Goal: Task Accomplishment & Management: Use online tool/utility

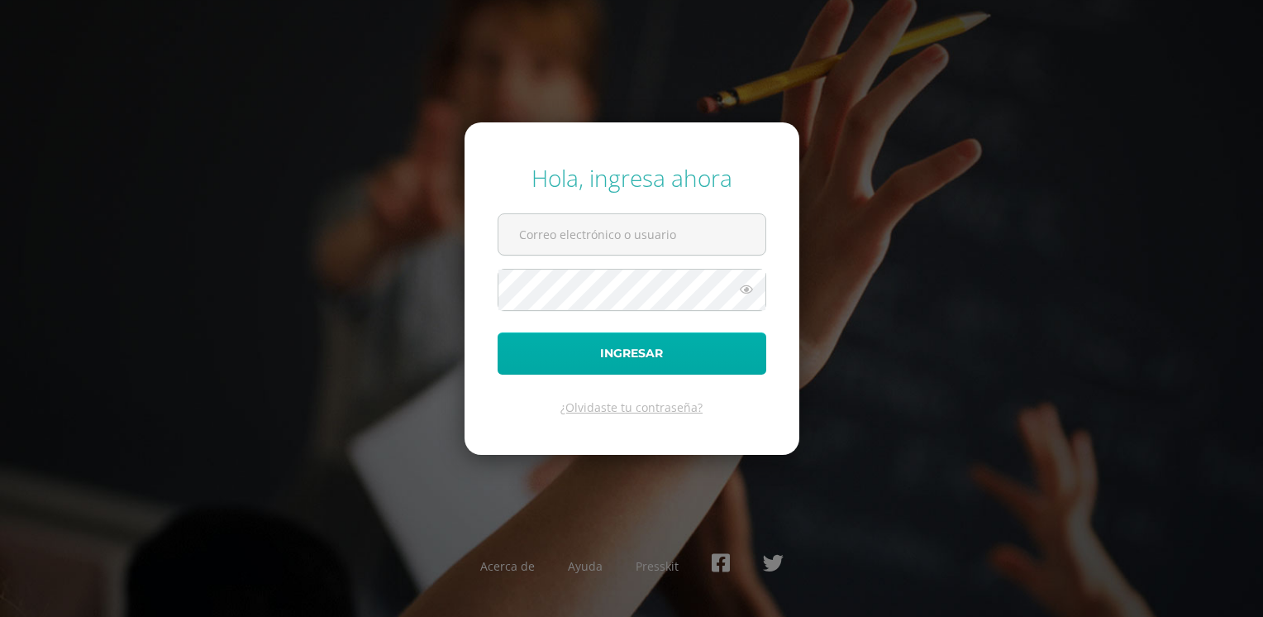
type input "jorge.garrido@colegiost.edu.gt"
click at [625, 372] on button "Ingresar" at bounding box center [632, 353] width 269 height 42
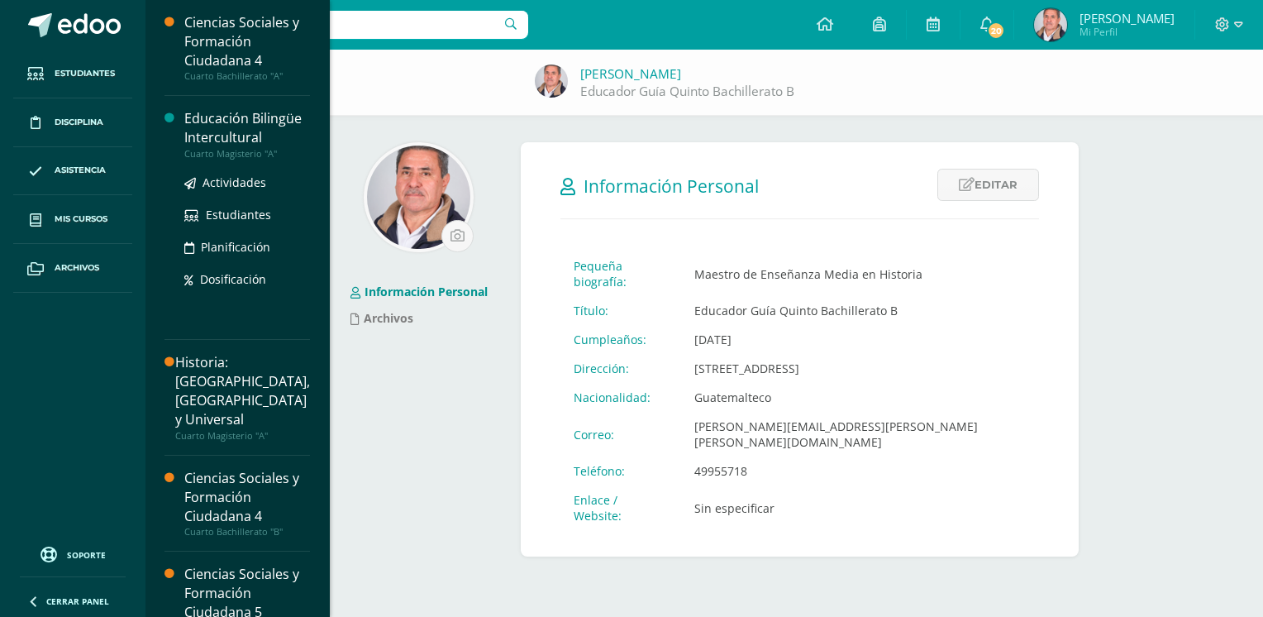
click at [229, 127] on div "Educación Bilingüe Intercultural" at bounding box center [247, 128] width 126 height 38
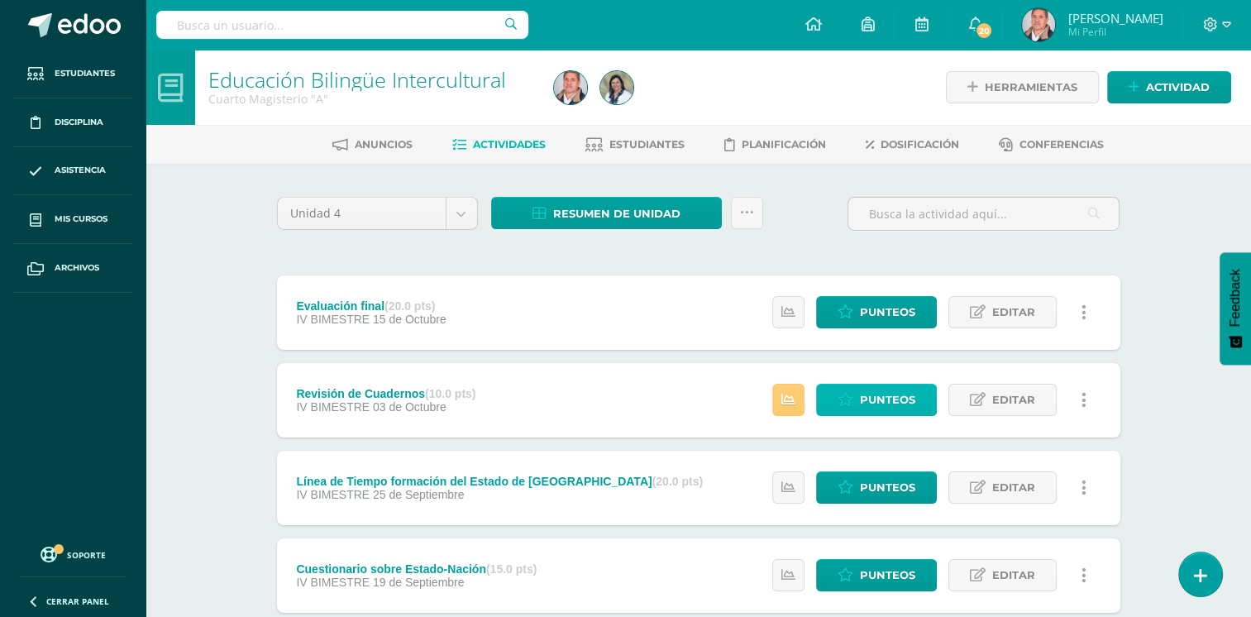
click at [883, 389] on span "Punteos" at bounding box center [887, 399] width 55 height 31
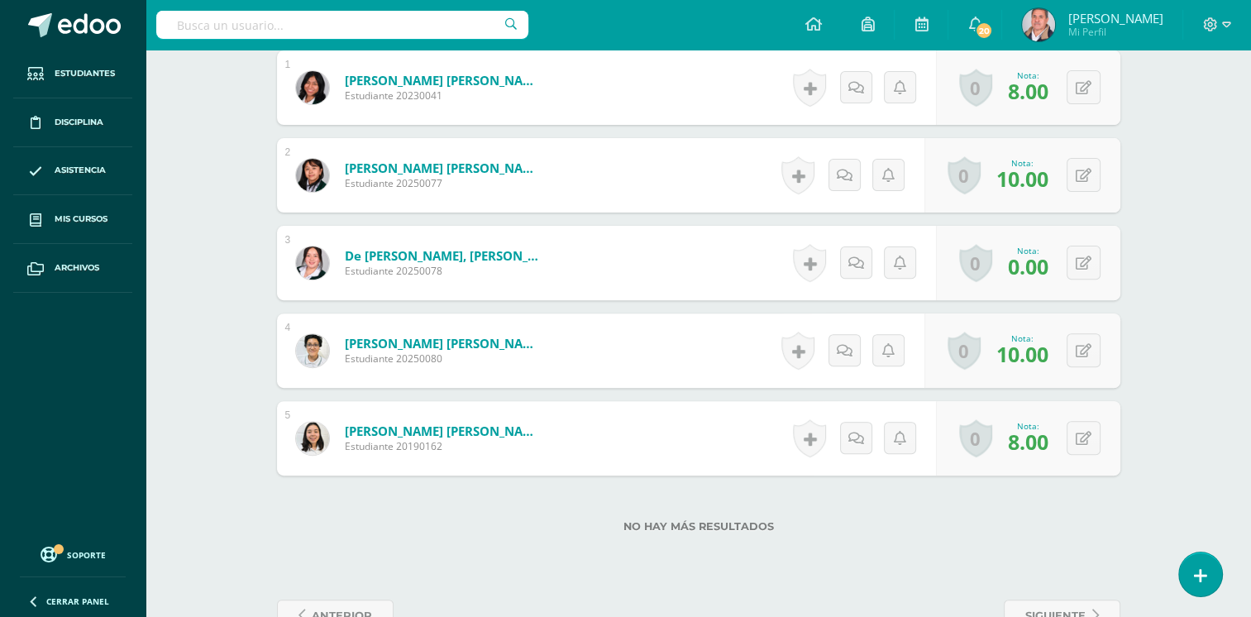
scroll to position [508, 0]
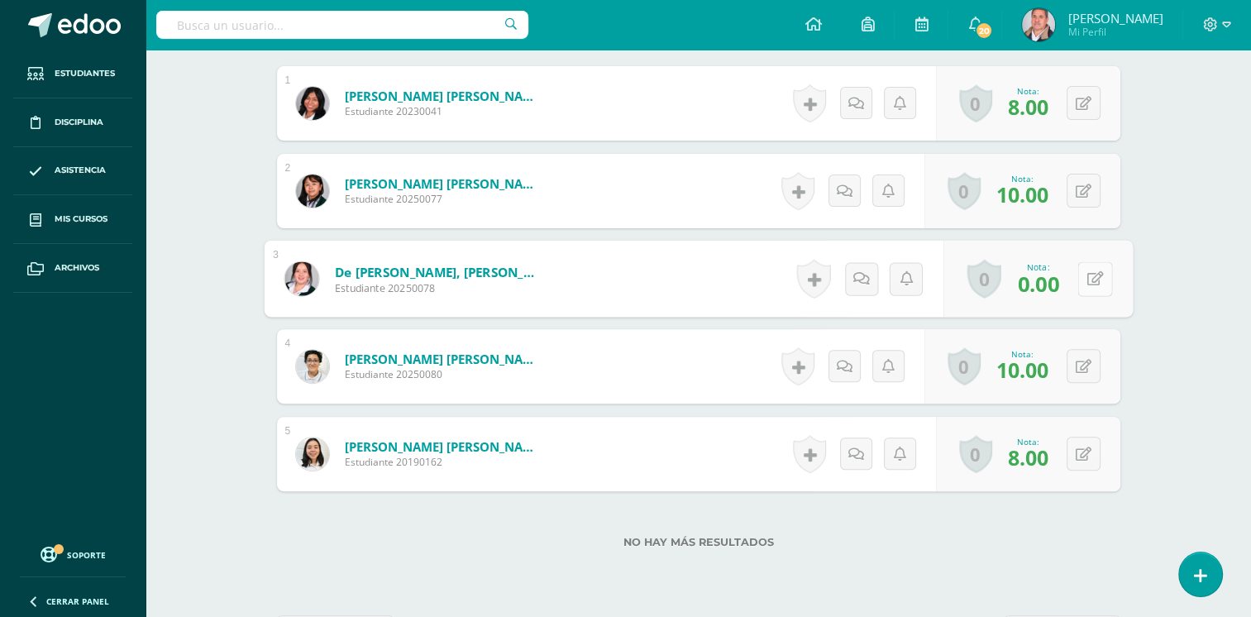
click at [1084, 281] on button at bounding box center [1094, 278] width 35 height 35
click at [1007, 281] on input "0.00" at bounding box center [981, 283] width 66 height 33
type input "0"
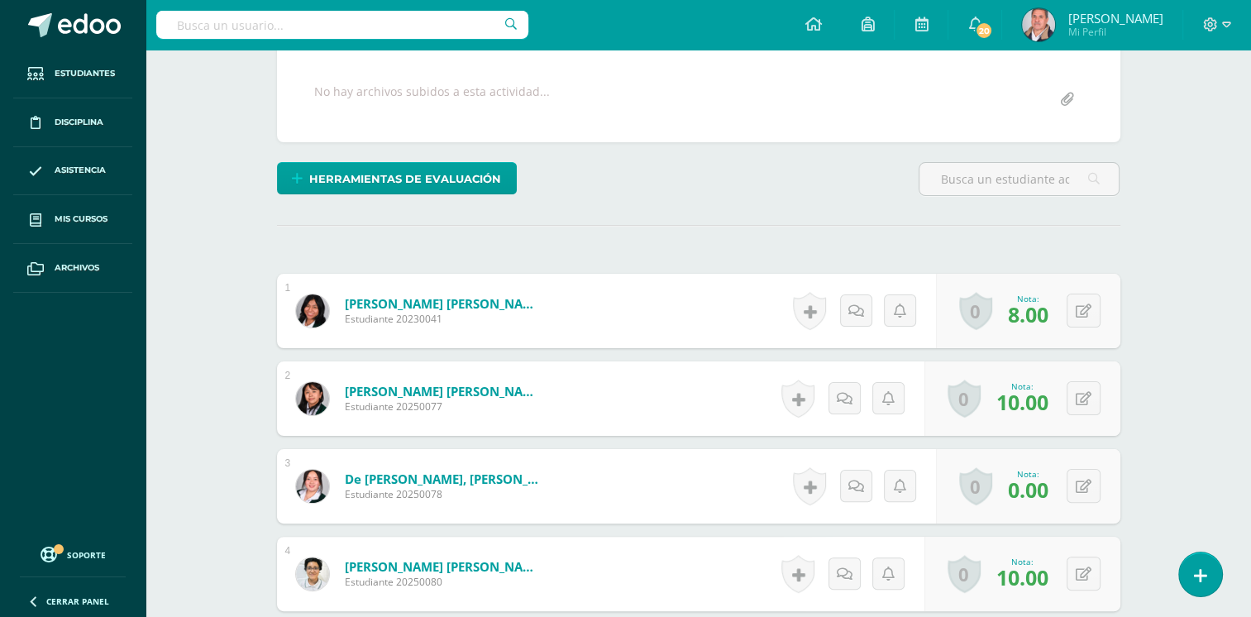
scroll to position [0, 0]
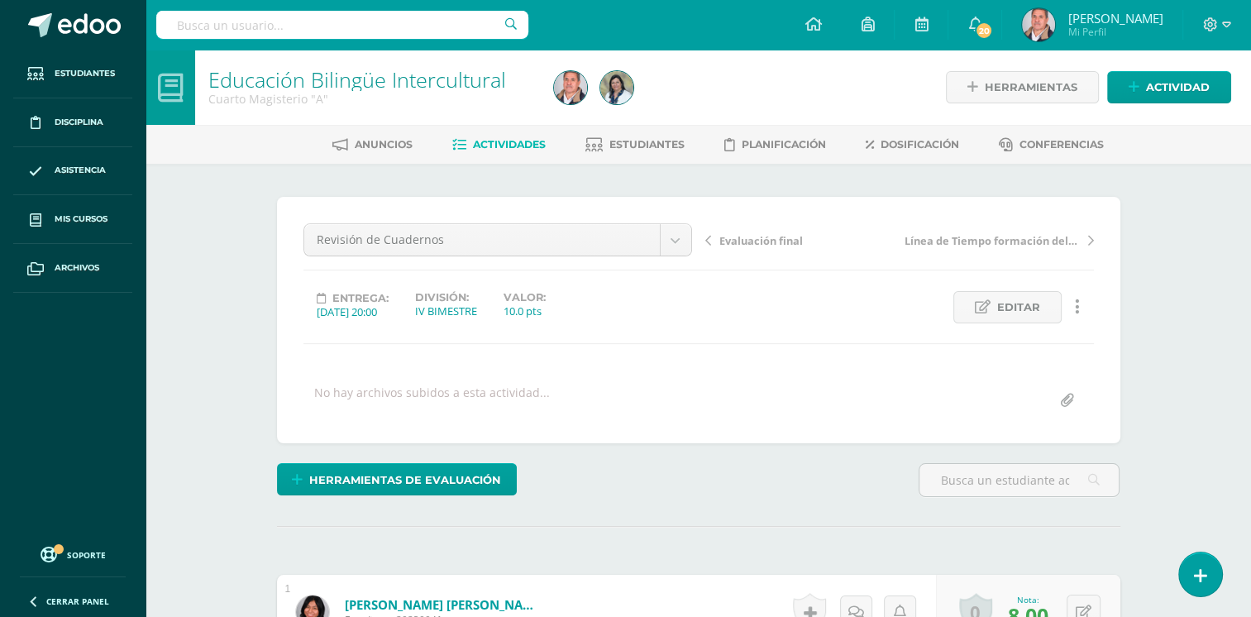
click at [500, 139] on span "Actividades" at bounding box center [509, 144] width 73 height 12
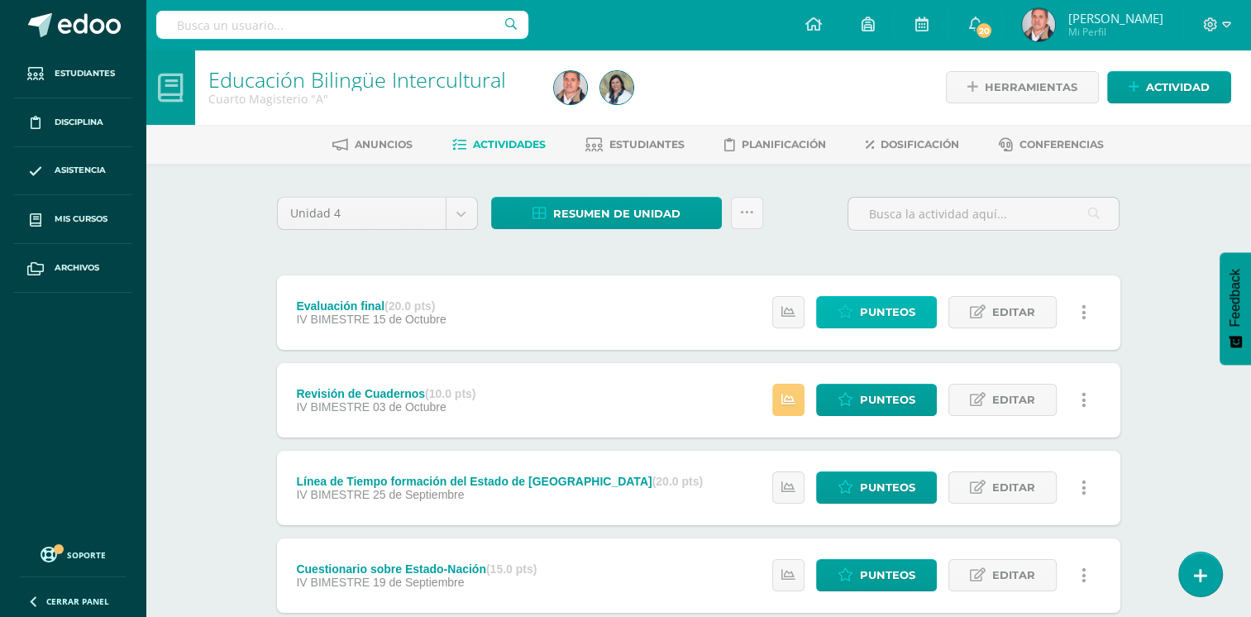
click at [878, 305] on span "Punteos" at bounding box center [887, 312] width 55 height 31
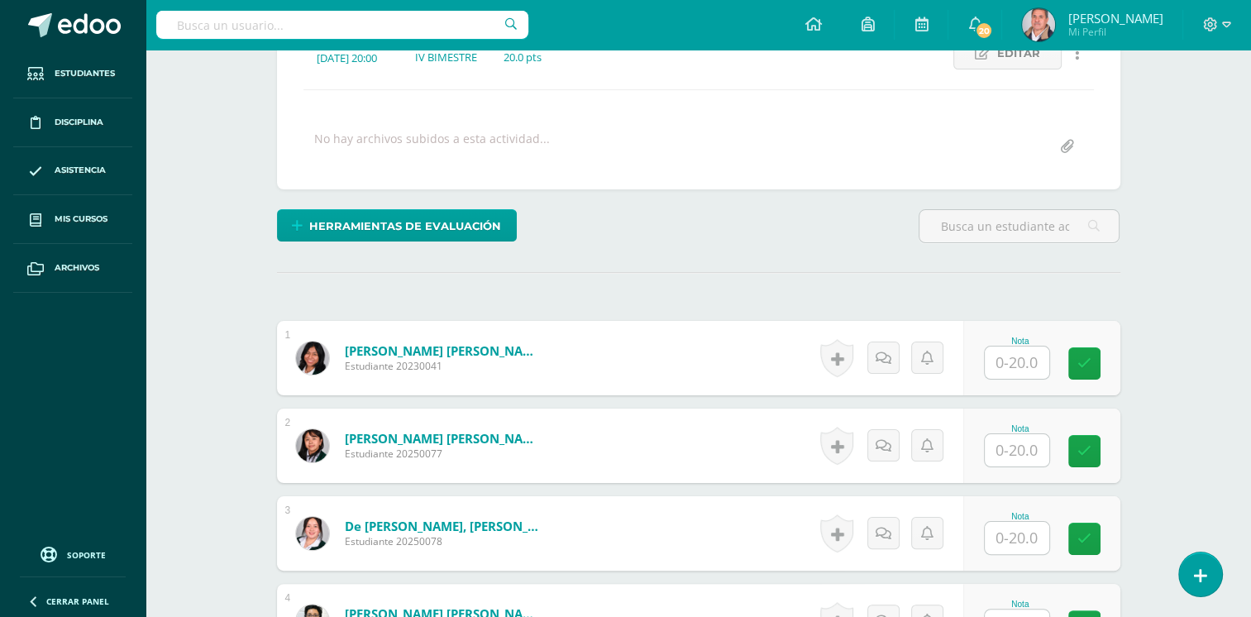
scroll to position [269, 0]
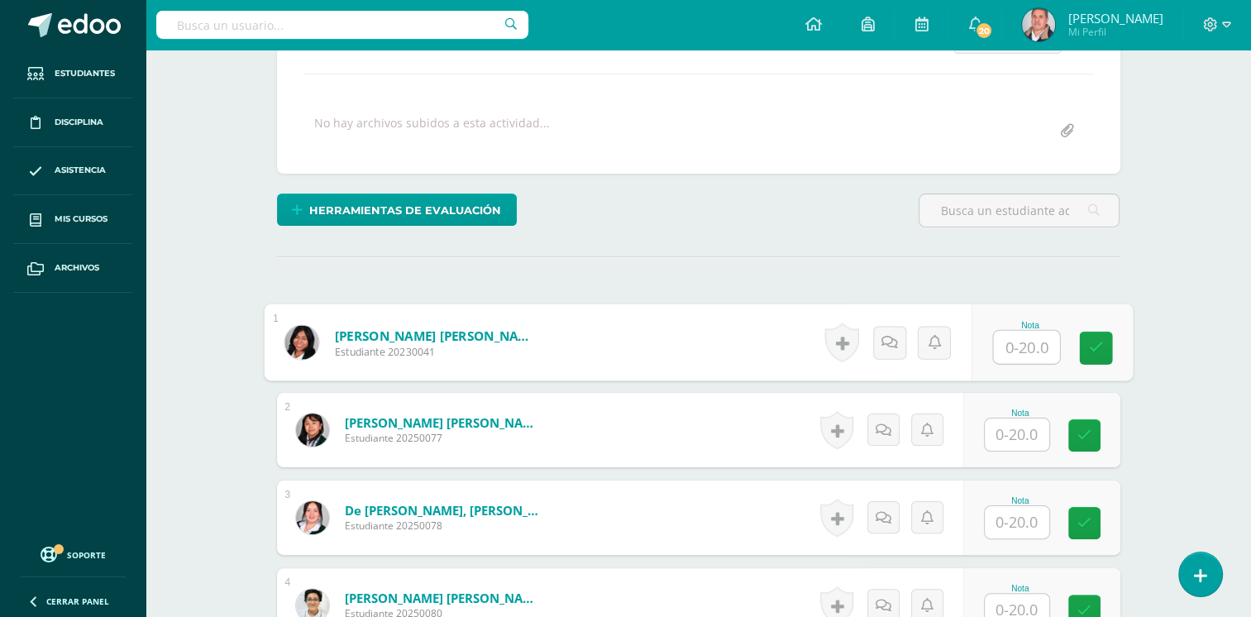
click at [984, 339] on div "Nota" at bounding box center [1050, 342] width 161 height 77
type input "12"
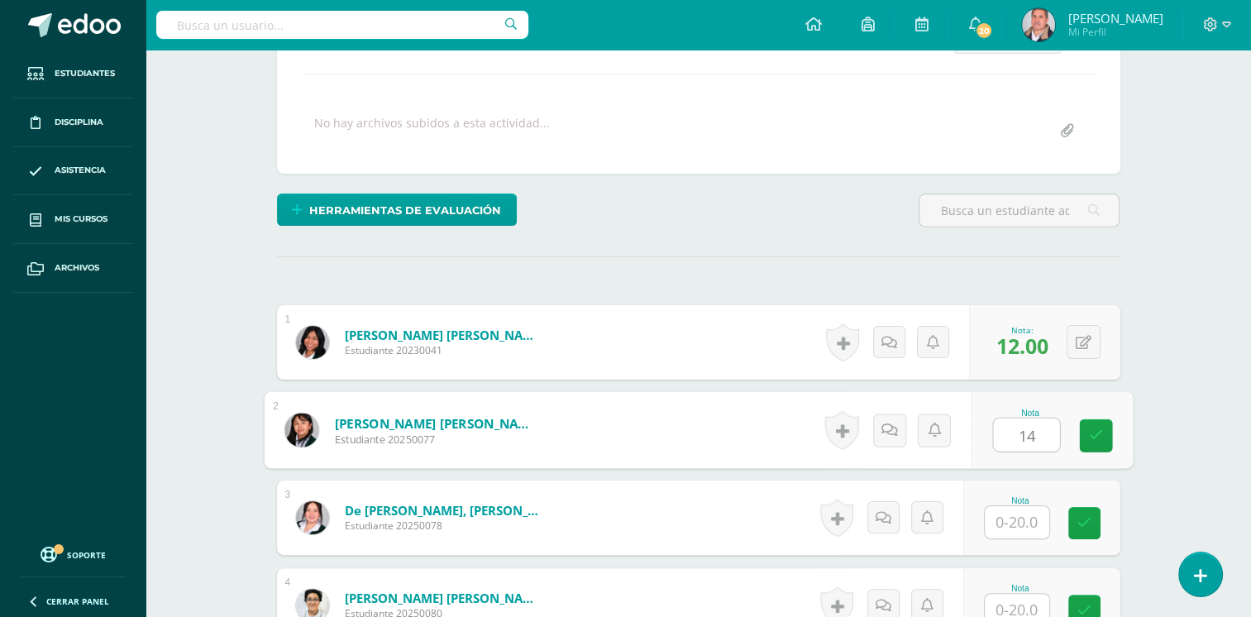
type input "14"
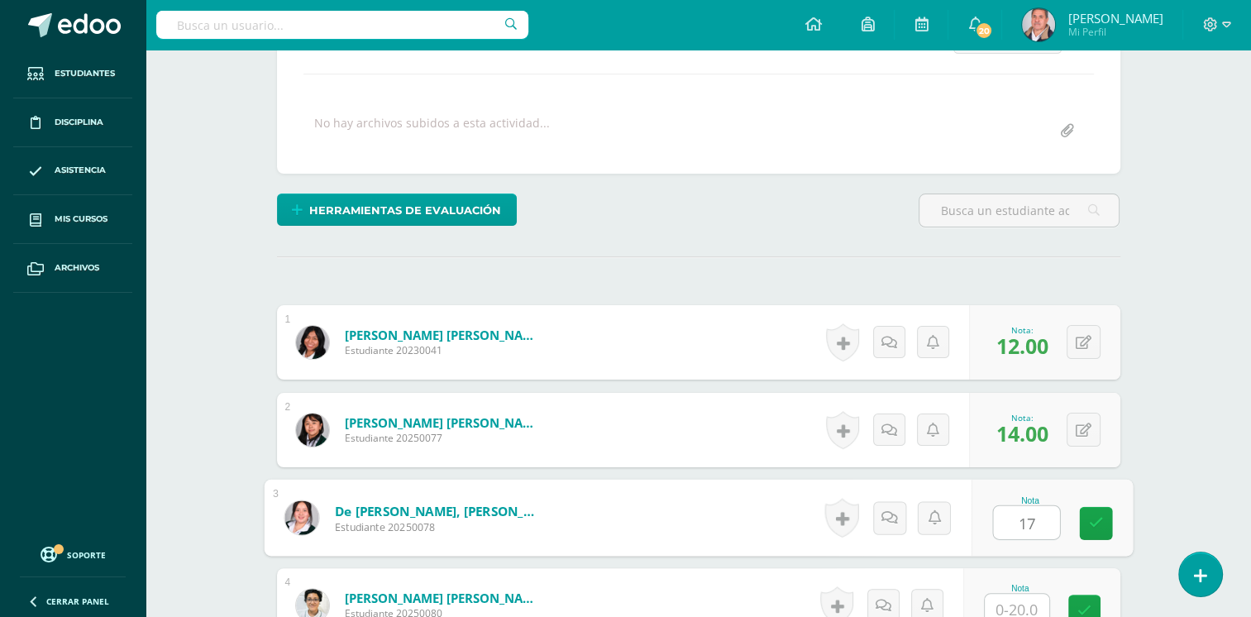
type input "17"
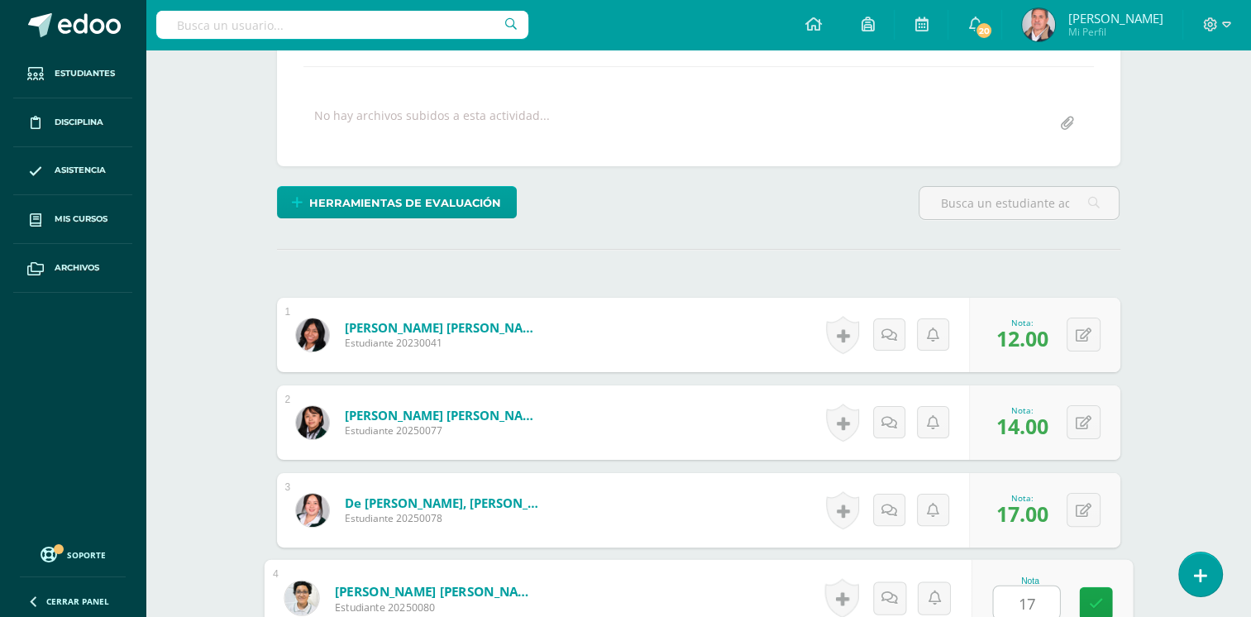
type input "17"
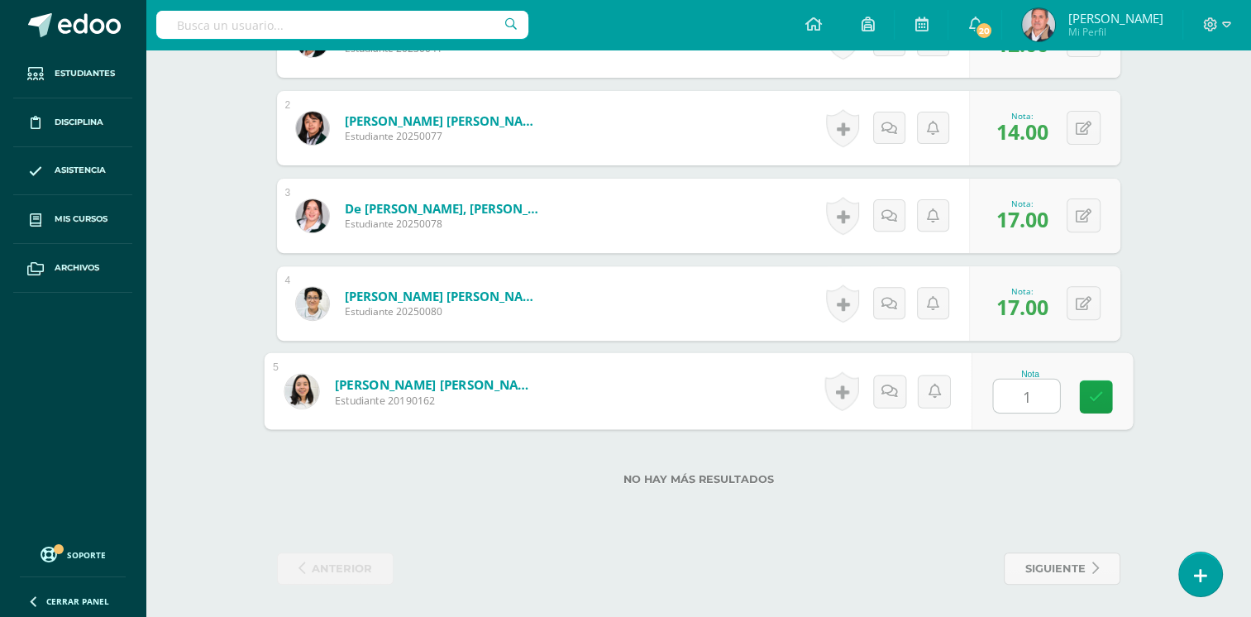
type input "13"
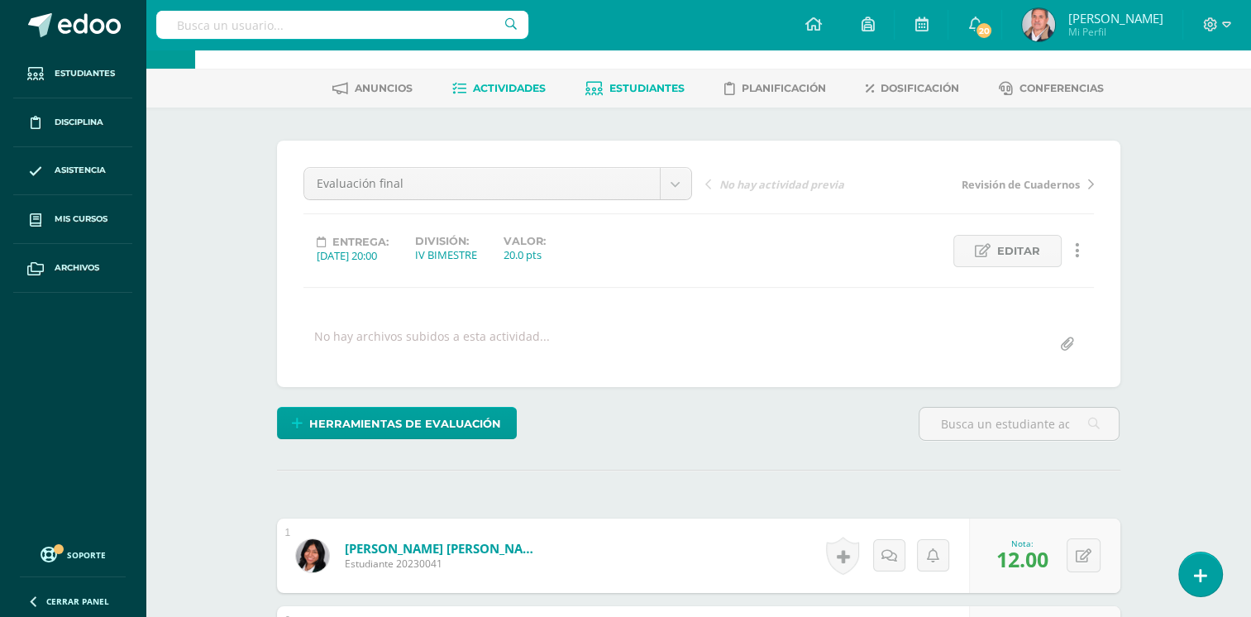
click at [617, 91] on span "Estudiantes" at bounding box center [646, 88] width 75 height 12
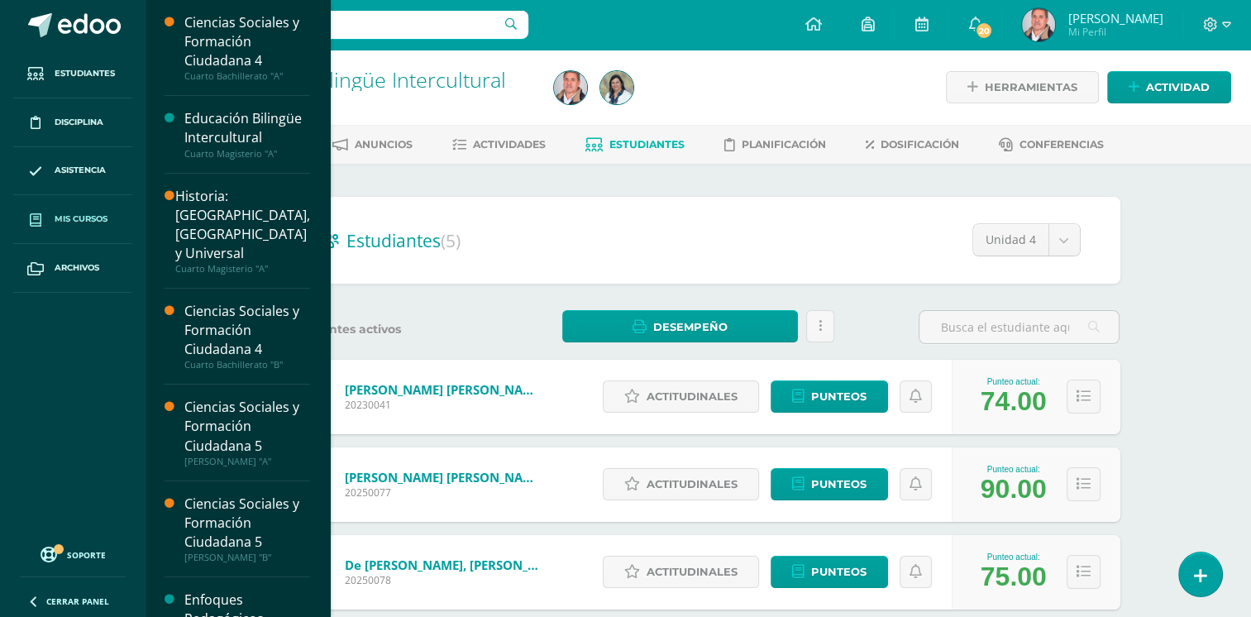
click at [50, 217] on link "Mis cursos" at bounding box center [72, 219] width 119 height 49
